Goal: Task Accomplishment & Management: Manage account settings

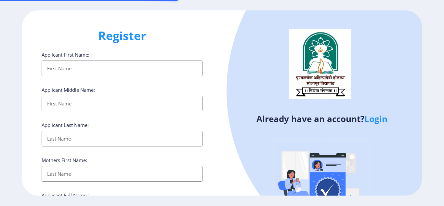
select select
click at [386, 119] on link "Login" at bounding box center [375, 119] width 23 height 12
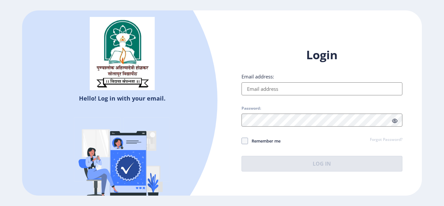
click at [285, 90] on input "Email address:" at bounding box center [321, 88] width 161 height 13
type input "[EMAIL_ADDRESS][DOMAIN_NAME]"
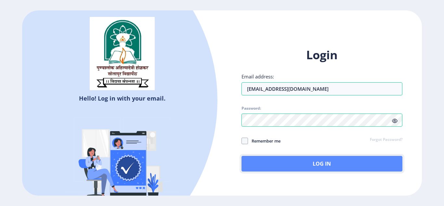
click at [295, 162] on button "Log In" at bounding box center [321, 164] width 161 height 16
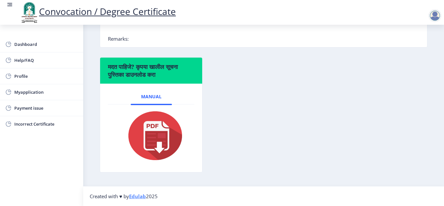
scroll to position [69, 0]
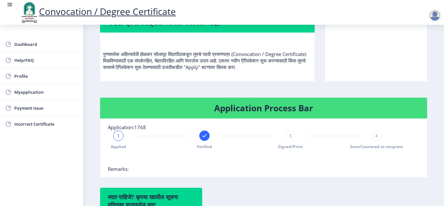
click at [289, 135] on span "3" at bounding box center [290, 135] width 3 height 6
click at [376, 135] on div "4" at bounding box center [376, 135] width 10 height 10
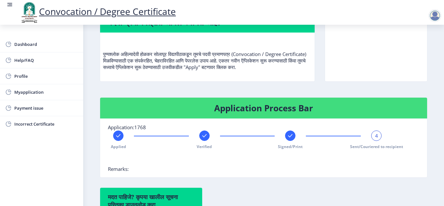
click at [379, 136] on div "4" at bounding box center [376, 135] width 10 height 10
click at [299, 175] on nb-card-body "Application:1768 Applied Verified Signed/Print 4 Sent/Couriered to recipient Re…" at bounding box center [263, 148] width 327 height 58
click at [289, 145] on span "Signed/Print" at bounding box center [290, 147] width 25 height 6
click at [289, 133] on span "3" at bounding box center [290, 135] width 3 height 6
click at [376, 135] on icon at bounding box center [376, 135] width 4 height 3
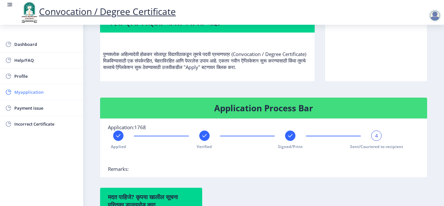
click at [37, 88] on span "Myapplication" at bounding box center [46, 92] width 64 height 8
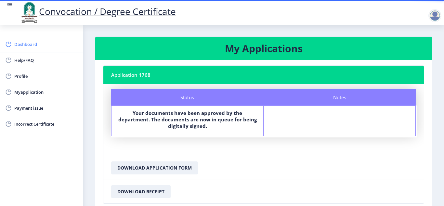
click at [24, 43] on span "Dashboard" at bounding box center [46, 44] width 64 height 8
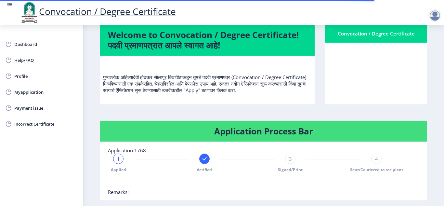
scroll to position [97, 0]
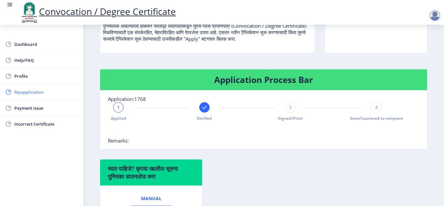
click at [45, 93] on span "Myapplication" at bounding box center [46, 92] width 64 height 8
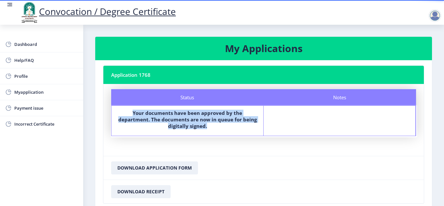
drag, startPoint x: 118, startPoint y: 113, endPoint x: 221, endPoint y: 131, distance: 104.5
click at [221, 131] on div "Your documents have been approved by the department. The documents are now in q…" at bounding box center [187, 120] width 140 height 22
click at [34, 93] on span "Myapplication" at bounding box center [46, 92] width 64 height 8
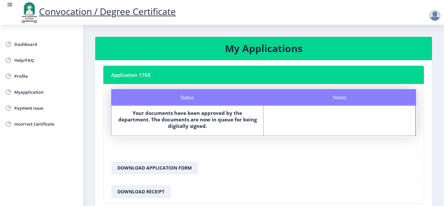
click at [297, 147] on nb-card-body "Status Notes Status Your documents have been approved by the department. The do…" at bounding box center [263, 120] width 320 height 72
click at [28, 93] on span "Myapplication" at bounding box center [46, 92] width 64 height 8
click at [18, 75] on span "Profile" at bounding box center [46, 76] width 64 height 8
select select
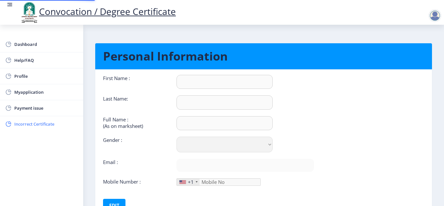
type input "[PERSON_NAME]"
select select "[DEMOGRAPHIC_DATA]"
type input "[EMAIL_ADDRESS][DOMAIN_NAME]"
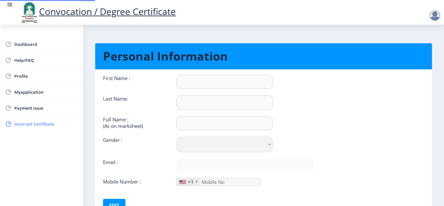
type input "9422900024"
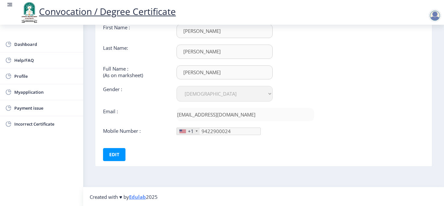
scroll to position [51, 0]
click at [185, 130] on div at bounding box center [182, 131] width 6 height 4
click at [192, 131] on div "+1" at bounding box center [191, 130] width 6 height 6
click at [110, 154] on button "Edit" at bounding box center [114, 153] width 22 height 13
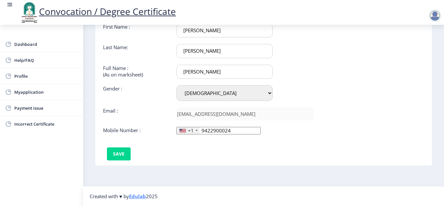
click at [195, 132] on div "+1" at bounding box center [188, 130] width 23 height 7
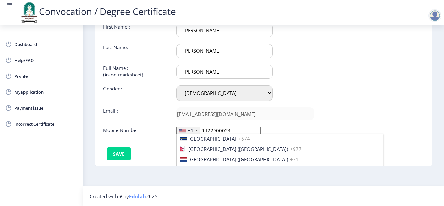
scroll to position [1495, 0]
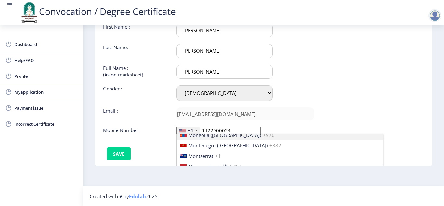
click at [195, 132] on div "+1" at bounding box center [188, 130] width 23 height 7
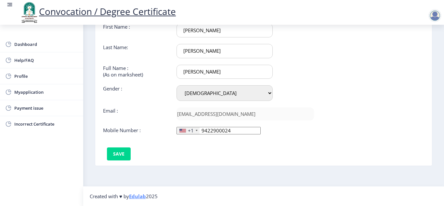
click at [194, 132] on div "+1" at bounding box center [188, 130] width 23 height 7
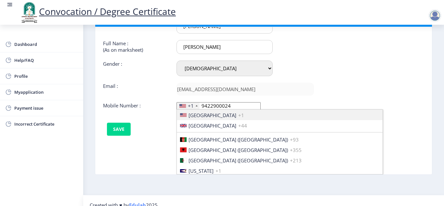
scroll to position [51, 0]
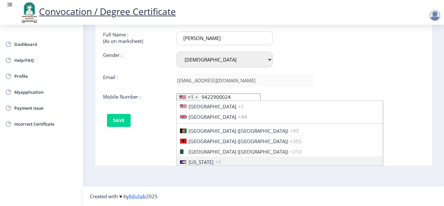
click at [323, 165] on li "[US_STATE] +1" at bounding box center [280, 161] width 206 height 10
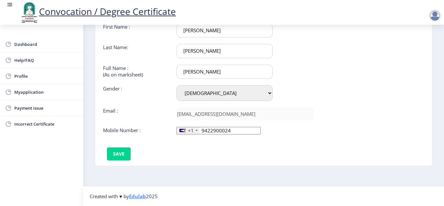
scroll to position [0, 0]
click at [193, 130] on div "+1" at bounding box center [191, 130] width 6 height 6
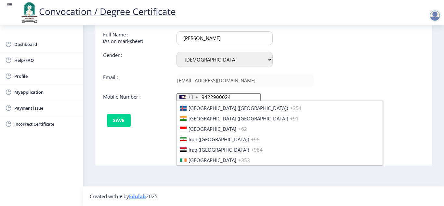
scroll to position [1007, 0]
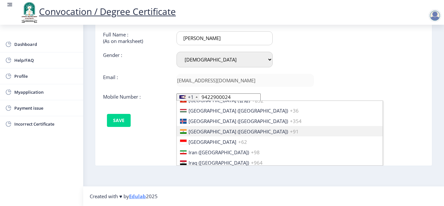
click at [290, 132] on span "+91" at bounding box center [294, 131] width 9 height 6
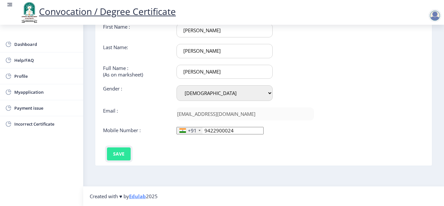
click at [114, 154] on button "Save" at bounding box center [119, 153] width 24 height 13
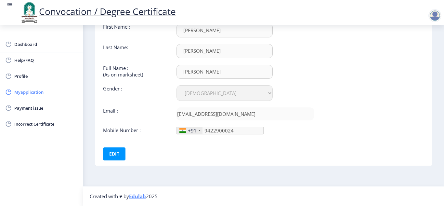
click at [28, 92] on span "Myapplication" at bounding box center [46, 92] width 64 height 8
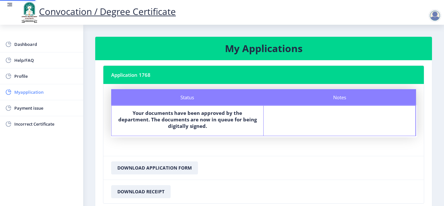
click at [26, 93] on span "Myapplication" at bounding box center [46, 92] width 64 height 8
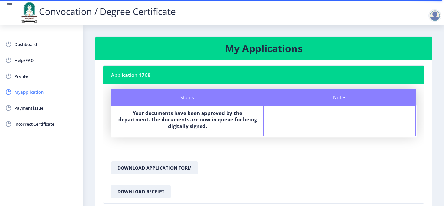
click at [31, 91] on span "Myapplication" at bounding box center [46, 92] width 64 height 8
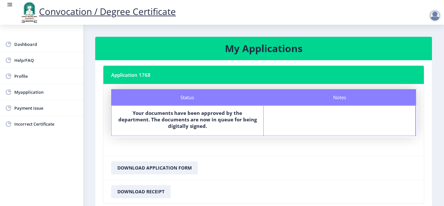
drag, startPoint x: 434, startPoint y: 14, endPoint x: 429, endPoint y: 15, distance: 5.6
click at [433, 15] on div at bounding box center [434, 15] width 13 height 13
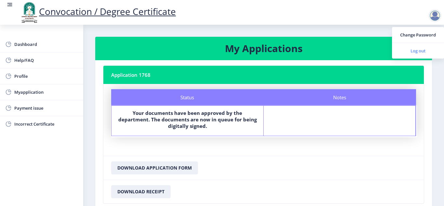
click at [423, 51] on span "Log out" at bounding box center [418, 51] width 42 height 8
